Goal: Task Accomplishment & Management: Manage account settings

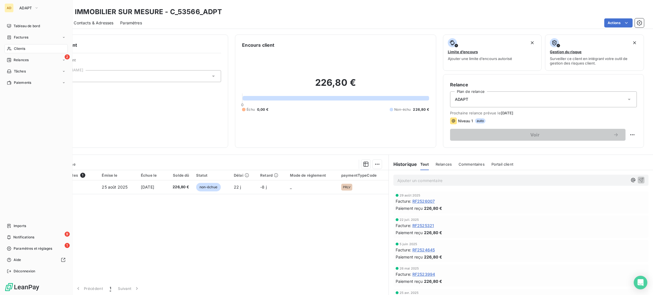
click at [23, 46] on span "Clients" at bounding box center [19, 48] width 11 height 5
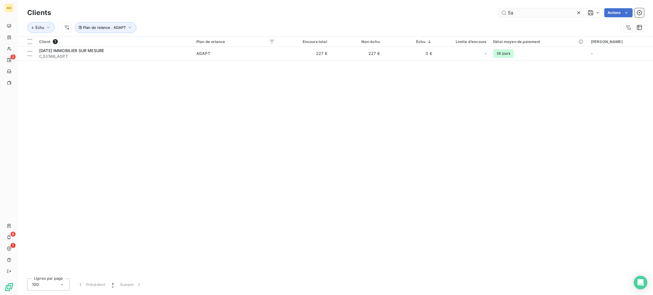
drag, startPoint x: 530, startPoint y: 13, endPoint x: 506, endPoint y: 15, distance: 23.6
click at [506, 15] on input "5a" at bounding box center [541, 12] width 85 height 9
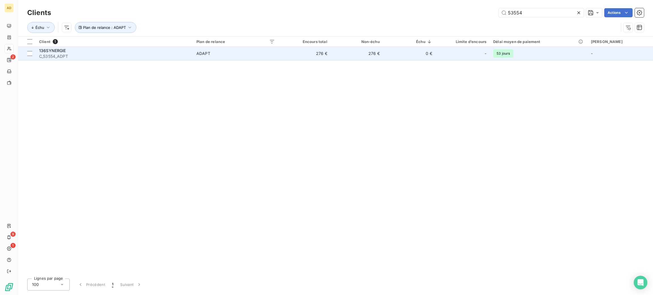
type input "53554"
click at [381, 49] on td "276 €" at bounding box center [357, 54] width 52 height 14
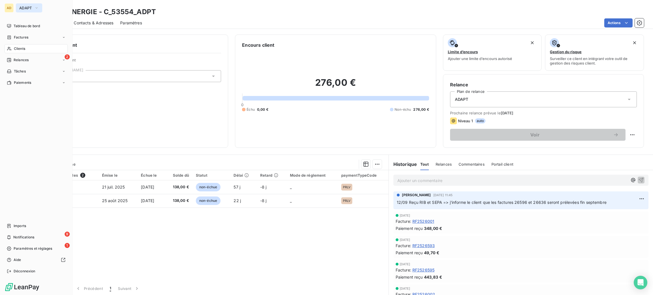
click at [26, 7] on span "ADAPT" at bounding box center [25, 8] width 13 height 5
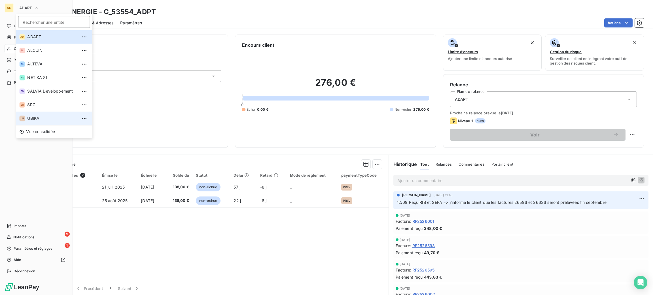
click at [43, 116] on span "UBIKA" at bounding box center [52, 119] width 50 height 6
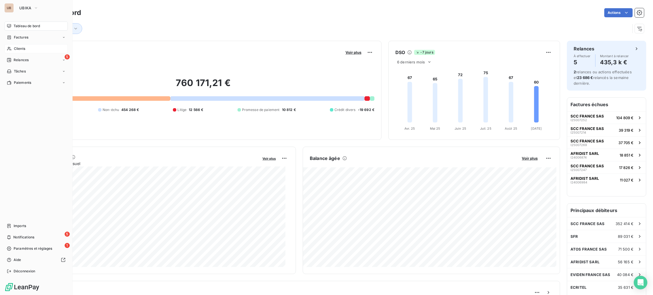
click at [19, 48] on span "Clients" at bounding box center [19, 48] width 11 height 5
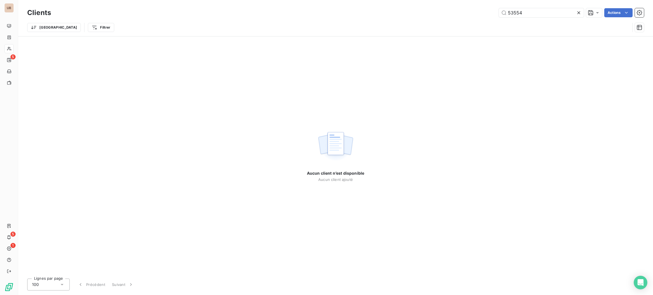
drag, startPoint x: 533, startPoint y: 16, endPoint x: 487, endPoint y: 16, distance: 45.7
click at [487, 16] on div "53554 Actions" at bounding box center [351, 12] width 586 height 9
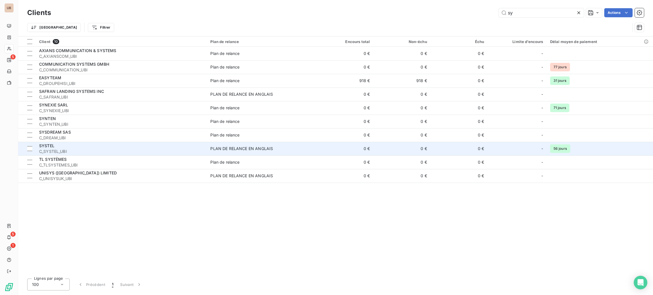
type input "sy"
click at [132, 152] on span "C_SYSTEL_UBI" at bounding box center [121, 152] width 164 height 6
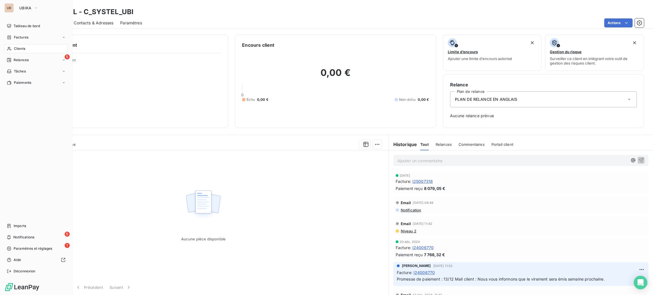
drag, startPoint x: 24, startPoint y: 42, endPoint x: 24, endPoint y: 46, distance: 4.3
click at [24, 42] on nav "Tableau de bord Factures Clients 5 Relances Tâches Paiements" at bounding box center [36, 55] width 63 height 66
click at [24, 47] on span "Clients" at bounding box center [19, 48] width 11 height 5
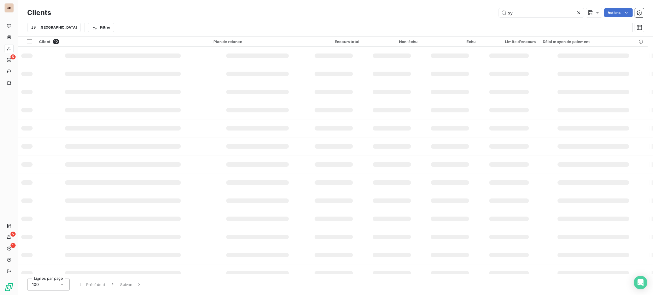
drag, startPoint x: 518, startPoint y: 12, endPoint x: 477, endPoint y: 14, distance: 40.9
click at [478, 15] on div "sy Actions" at bounding box center [351, 12] width 586 height 9
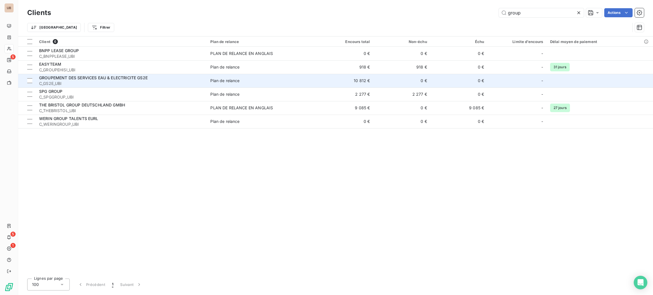
type input "group"
click at [135, 77] on span "GROUPEMENT DES SERVICES EAU & ELECTRICITE GS2E" at bounding box center [93, 77] width 109 height 5
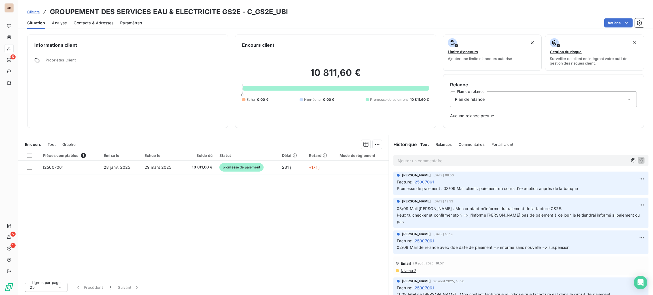
click at [409, 164] on p "Ajouter un commentaire ﻿" at bounding box center [513, 160] width 230 height 7
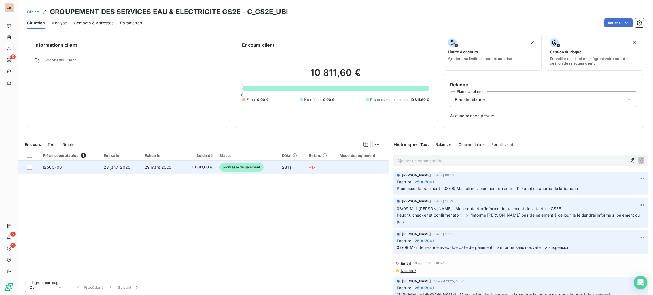
click at [213, 167] on td "10 811,60 €" at bounding box center [199, 168] width 34 height 14
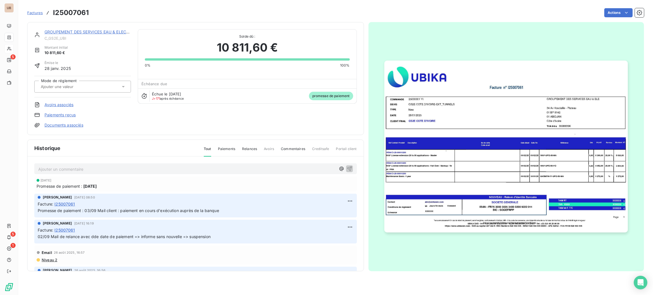
click at [194, 166] on p "Ajouter un commentaire ﻿" at bounding box center [187, 169] width 298 height 7
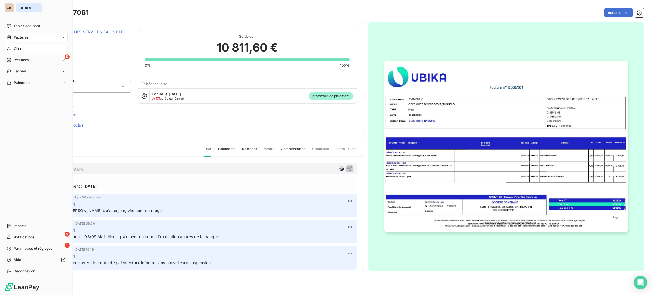
click at [22, 9] on span "UBIKA" at bounding box center [25, 8] width 12 height 5
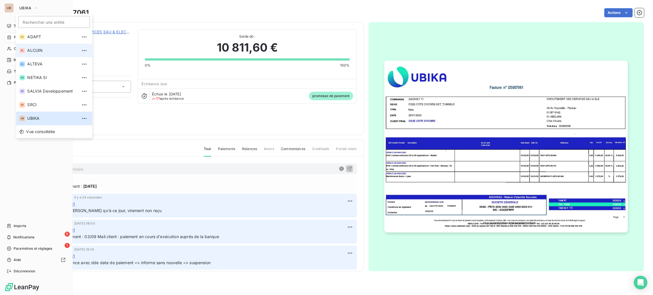
drag, startPoint x: 43, startPoint y: 37, endPoint x: 45, endPoint y: 48, distance: 11.8
click at [45, 48] on div "AD ADAPT AL [PERSON_NAME] NS NETIKA SI SD SALVIA Developpement SR SRCI UB UBIKA" at bounding box center [54, 77] width 76 height 95
click at [44, 66] on span "ALTEVA" at bounding box center [52, 64] width 50 height 6
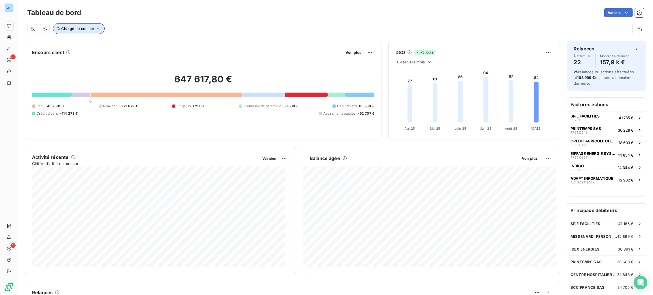
click at [76, 26] on button "Chargé de compte" at bounding box center [79, 28] width 52 height 11
click at [145, 43] on div at bounding box center [171, 43] width 82 height 12
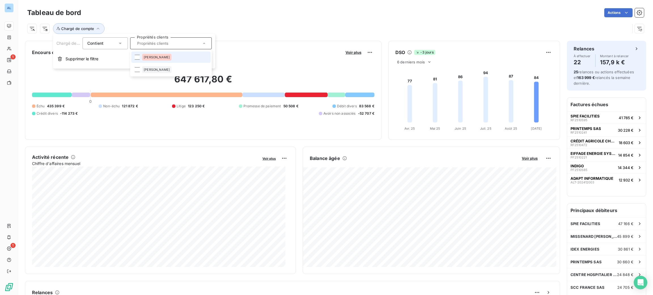
click at [154, 58] on li "[PERSON_NAME]" at bounding box center [170, 57] width 79 height 11
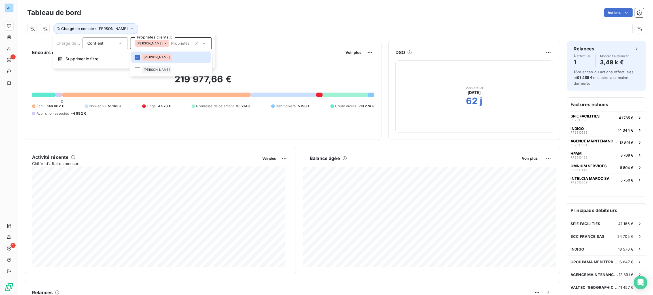
click at [287, 60] on div "219 977,66 € 0 Échu 146 662 € Non-échu 51 143 € Litige 4 973 € Promesse de paie…" at bounding box center [203, 95] width 343 height 76
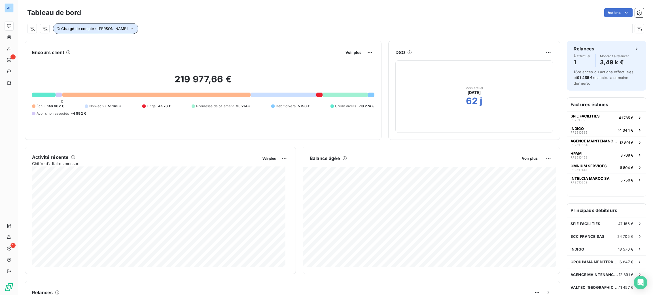
click at [107, 28] on button "Chargé de compte : [PERSON_NAME]" at bounding box center [95, 28] width 85 height 11
click at [164, 44] on icon at bounding box center [165, 43] width 3 height 3
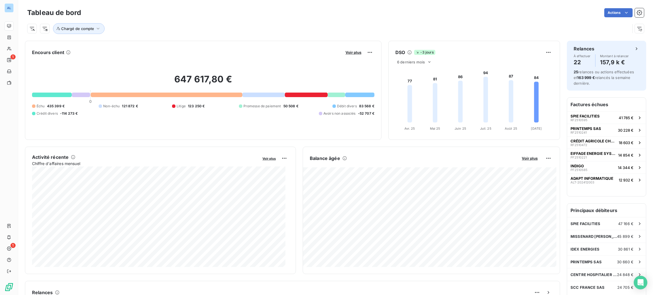
drag, startPoint x: 135, startPoint y: 21, endPoint x: 62, endPoint y: 46, distance: 77.1
click at [135, 21] on div "Chargé de compte" at bounding box center [335, 26] width 617 height 15
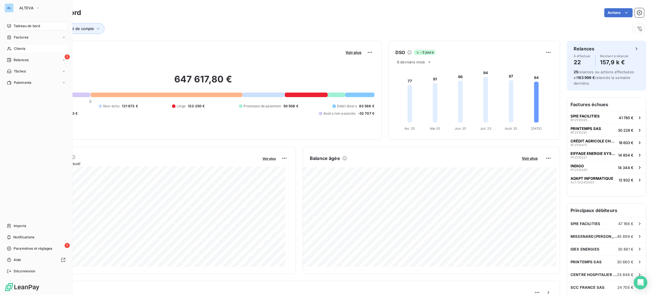
click at [15, 50] on span "Clients" at bounding box center [19, 48] width 11 height 5
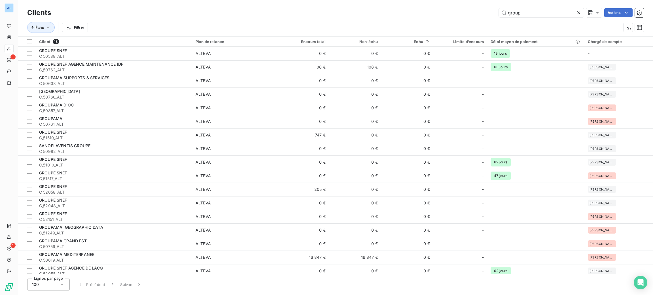
drag, startPoint x: 521, startPoint y: 15, endPoint x: 471, endPoint y: 11, distance: 50.4
click at [471, 11] on div "group Actions" at bounding box center [351, 12] width 586 height 9
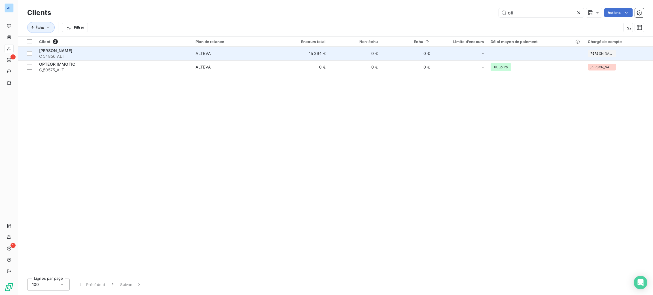
type input "oti"
click at [291, 56] on td "15 294 €" at bounding box center [303, 54] width 52 height 14
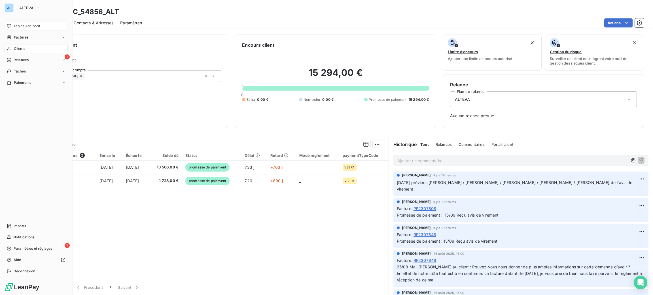
click at [18, 26] on span "Tableau de bord" at bounding box center [27, 26] width 26 height 5
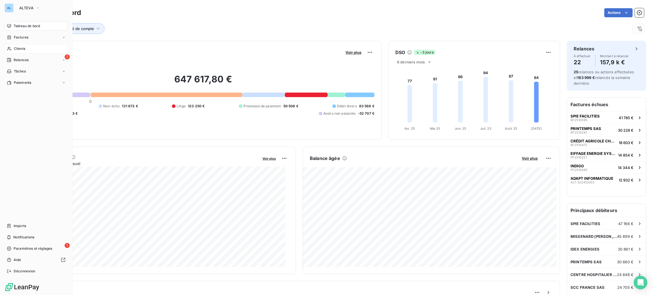
click at [29, 48] on div "Clients" at bounding box center [36, 48] width 63 height 9
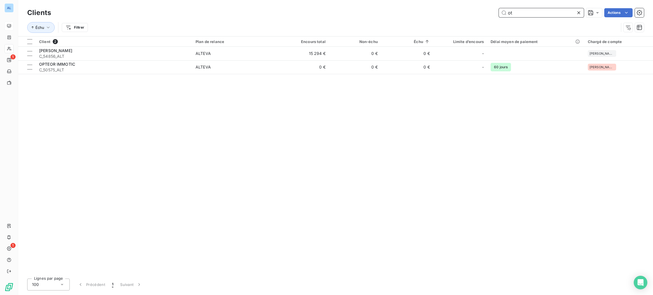
type input "o"
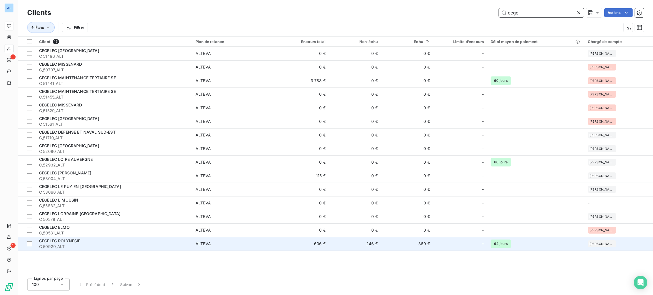
type input "cege"
click at [331, 247] on td "246 €" at bounding box center [355, 244] width 52 height 14
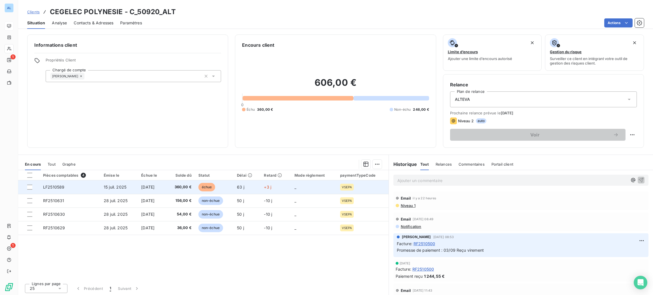
click at [205, 187] on span "échue" at bounding box center [206, 187] width 17 height 9
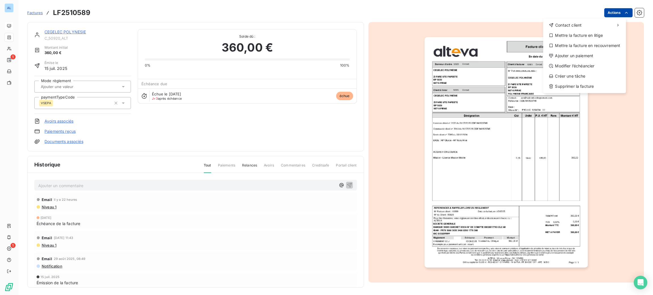
click at [611, 11] on html "AL 1 1 Factures LF2510589 Actions Contact client Mettre la facture en litige Me…" at bounding box center [326, 147] width 653 height 295
click at [572, 57] on div "Ajouter un paiement" at bounding box center [585, 55] width 78 height 9
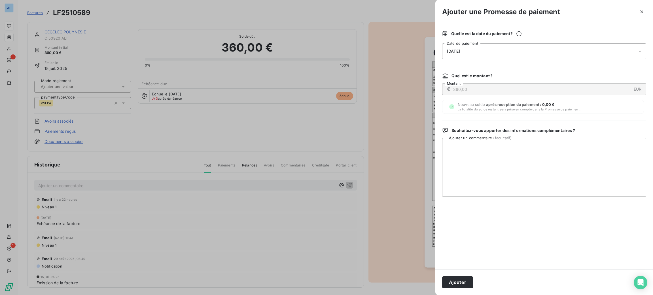
click at [512, 54] on div "[DATE]" at bounding box center [544, 51] width 204 height 16
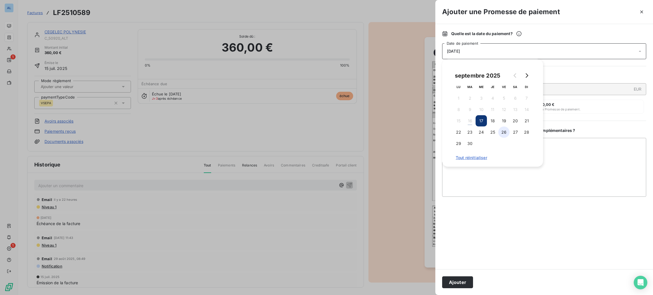
click at [502, 132] on button "26" at bounding box center [504, 132] width 11 height 11
click at [563, 168] on textarea "Ajouter un commentaire ( facultatif )" at bounding box center [544, 167] width 204 height 59
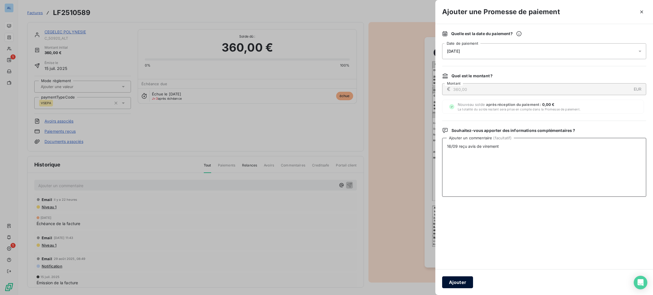
type textarea "16/09 reçu avis de virement"
click at [457, 278] on button "Ajouter" at bounding box center [457, 283] width 31 height 12
